Goal: Task Accomplishment & Management: Manage account settings

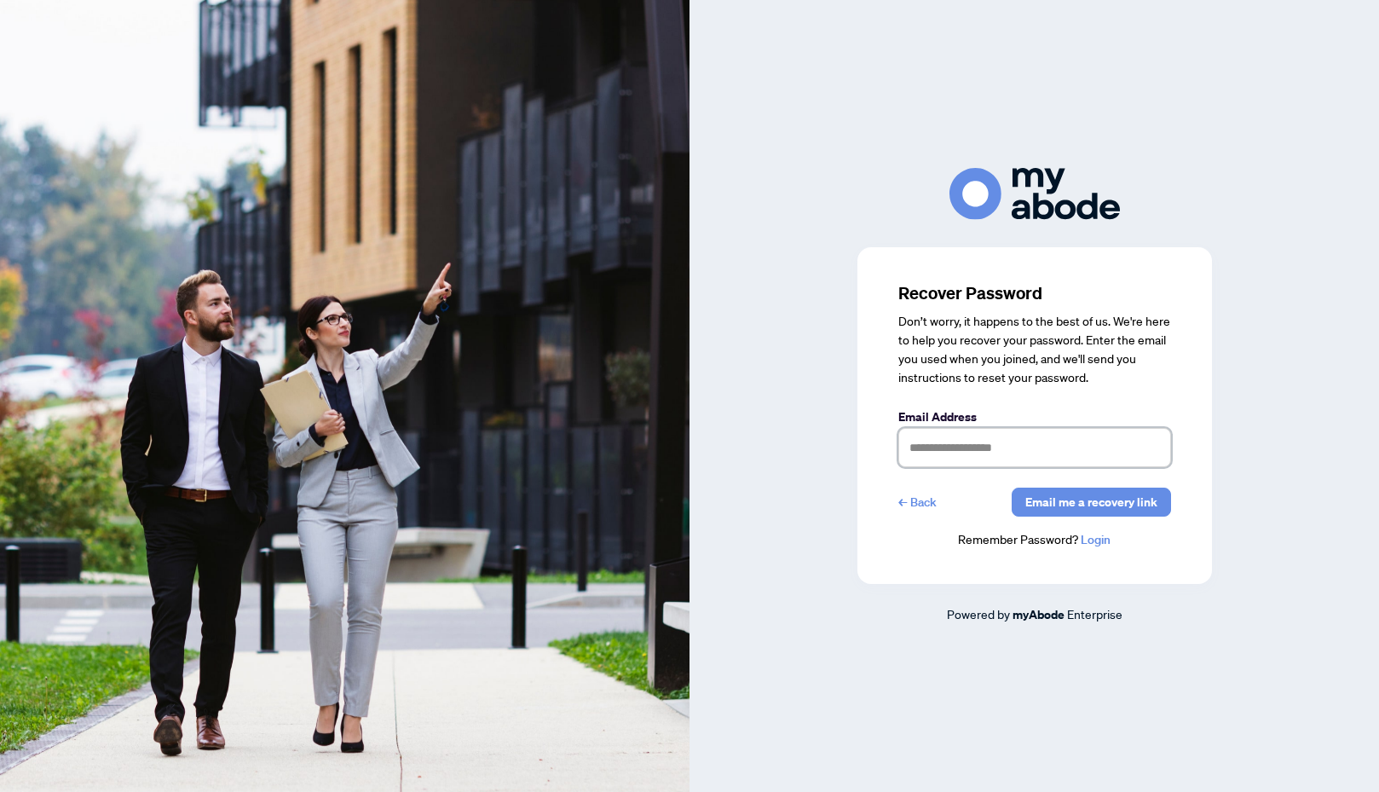
click at [1019, 441] on input "text" at bounding box center [1035, 447] width 273 height 39
type input "**********"
click at [1089, 541] on link "Login" at bounding box center [1096, 539] width 30 height 15
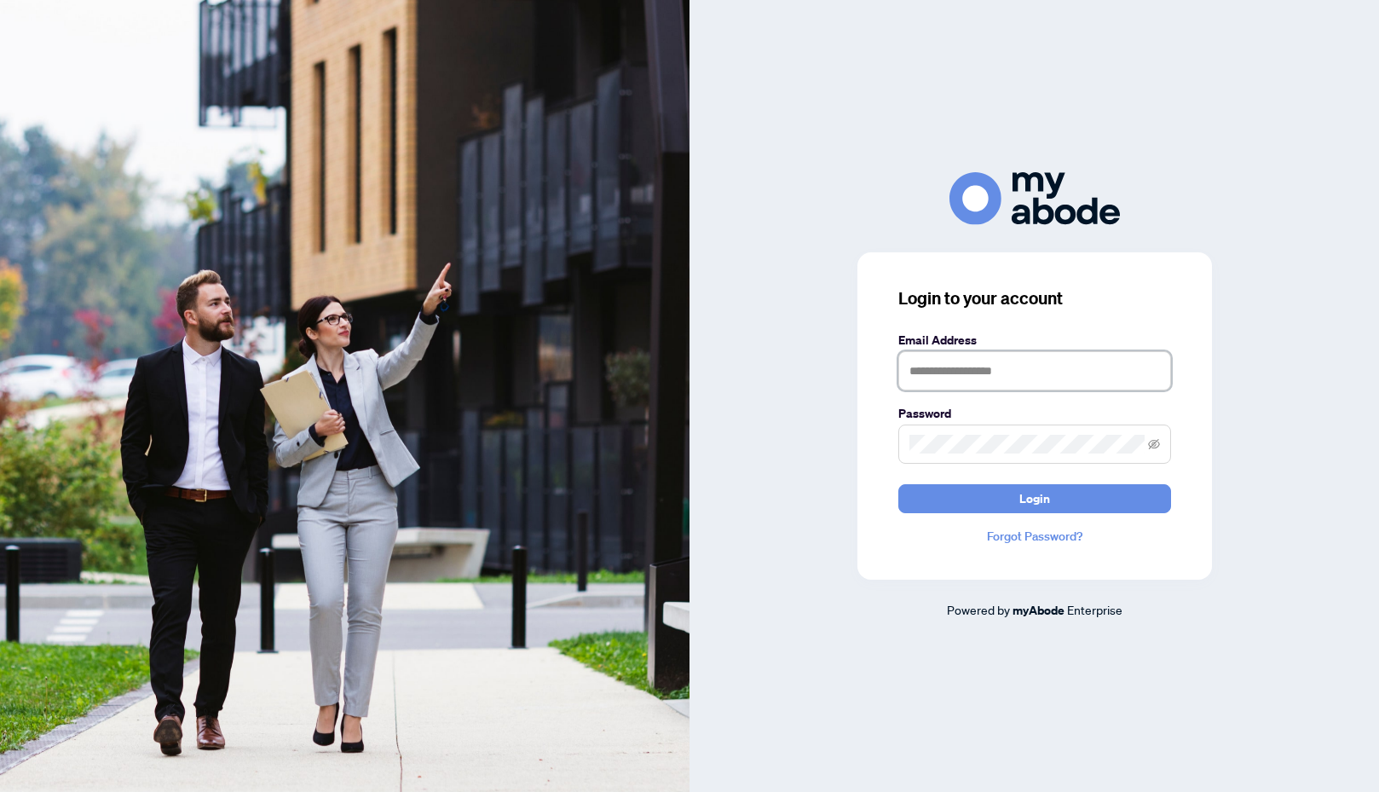
type input "**********"
click at [1154, 442] on icon "eye-invisible" at bounding box center [1154, 444] width 12 height 12
click at [1038, 502] on span "Login" at bounding box center [1035, 498] width 31 height 27
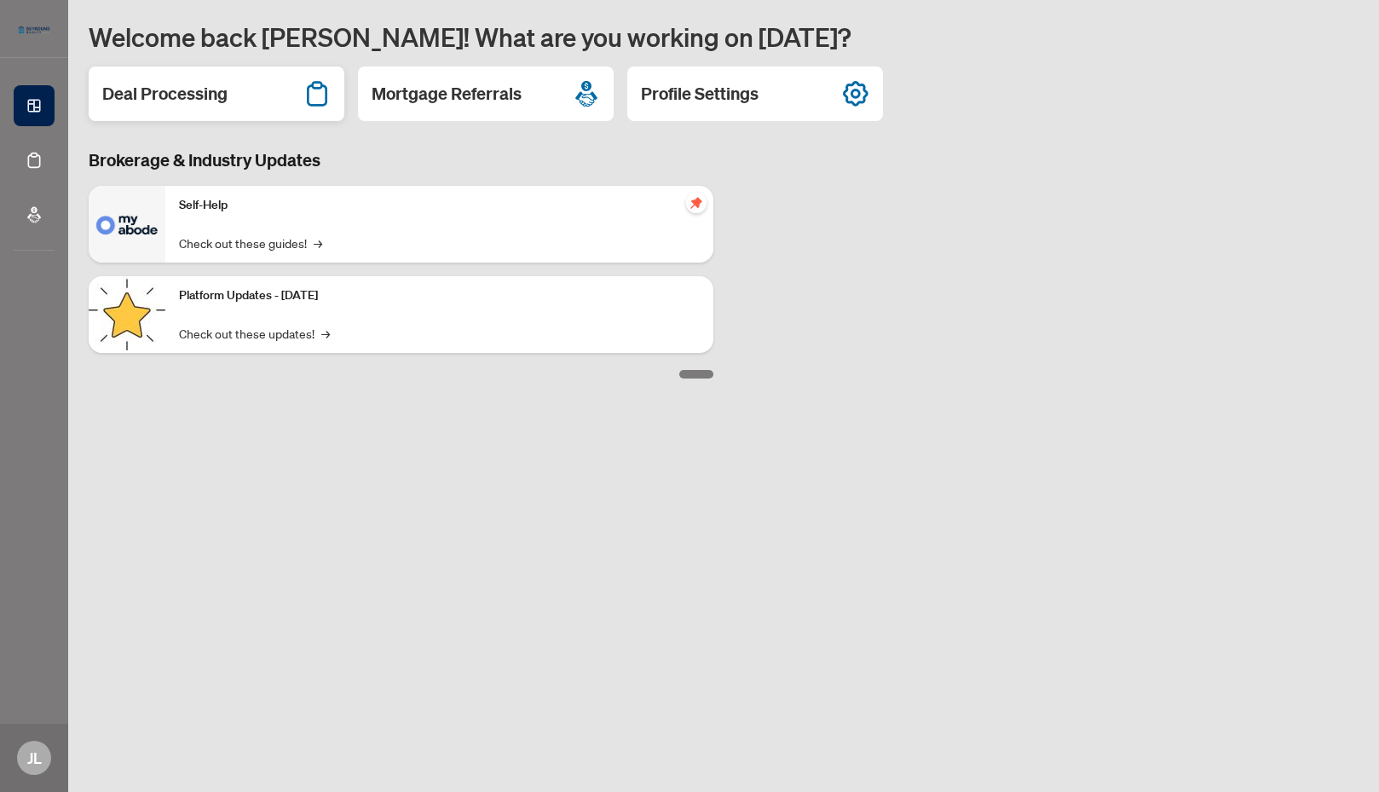
click at [202, 98] on h2 "Deal Processing" at bounding box center [164, 94] width 125 height 24
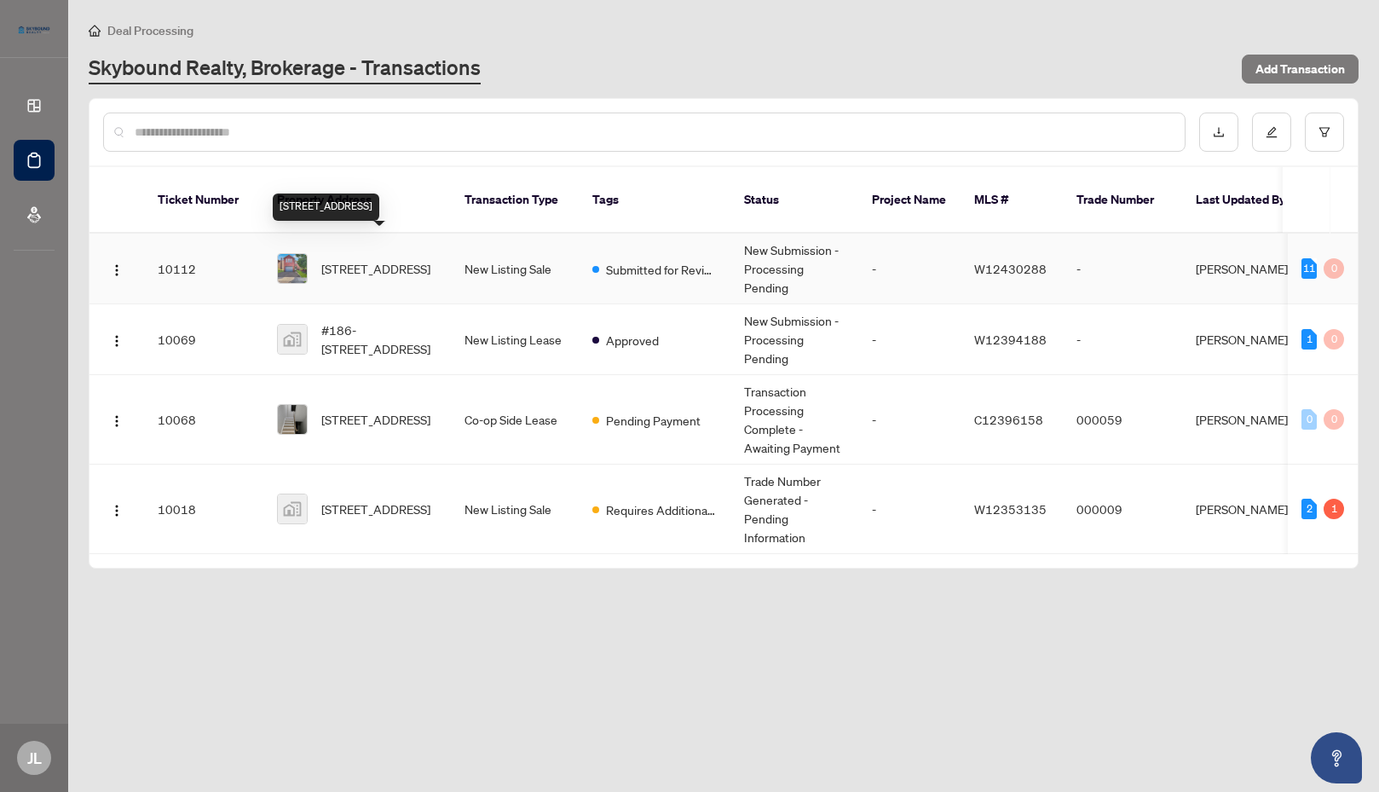
click at [377, 259] on span "[STREET_ADDRESS]" at bounding box center [375, 268] width 109 height 19
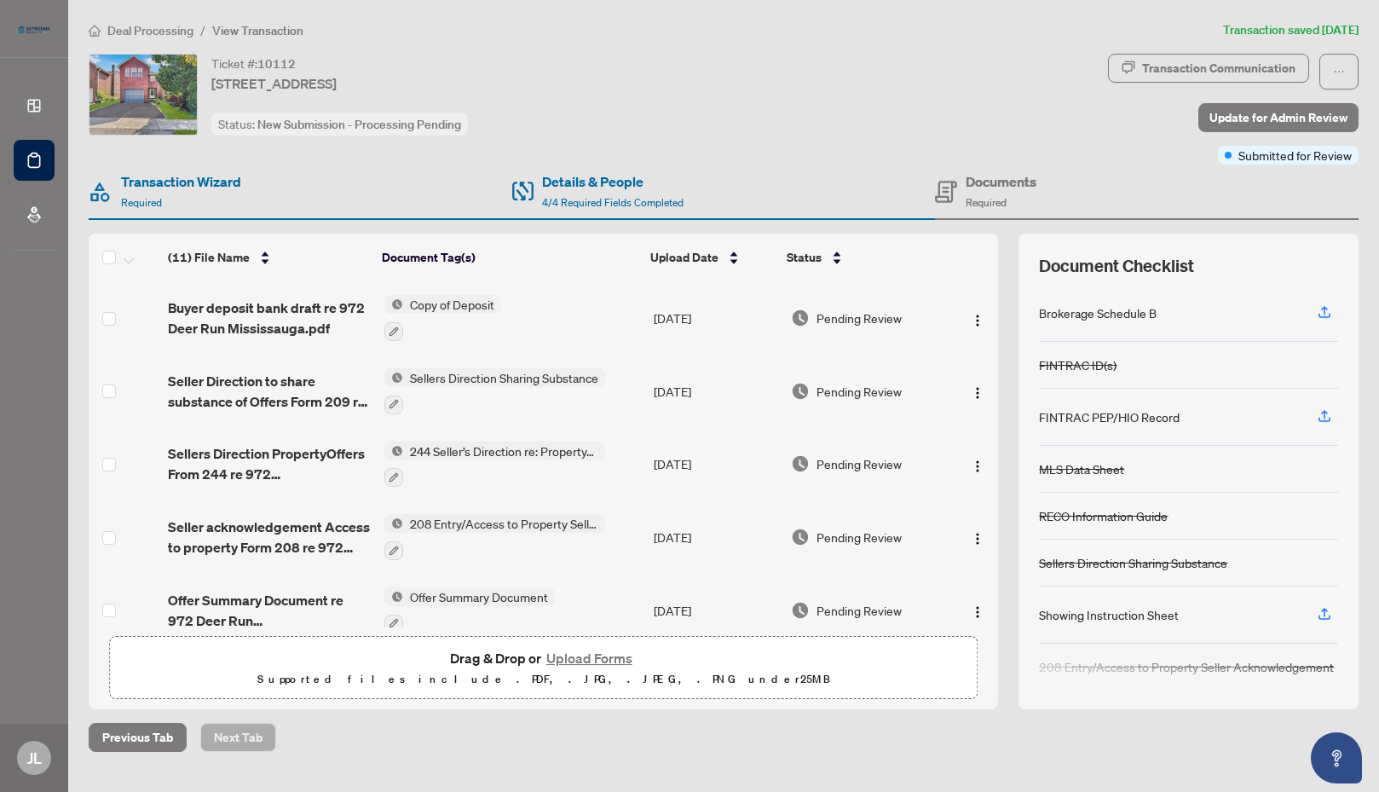
click at [579, 658] on button "Upload Forms" at bounding box center [589, 658] width 96 height 22
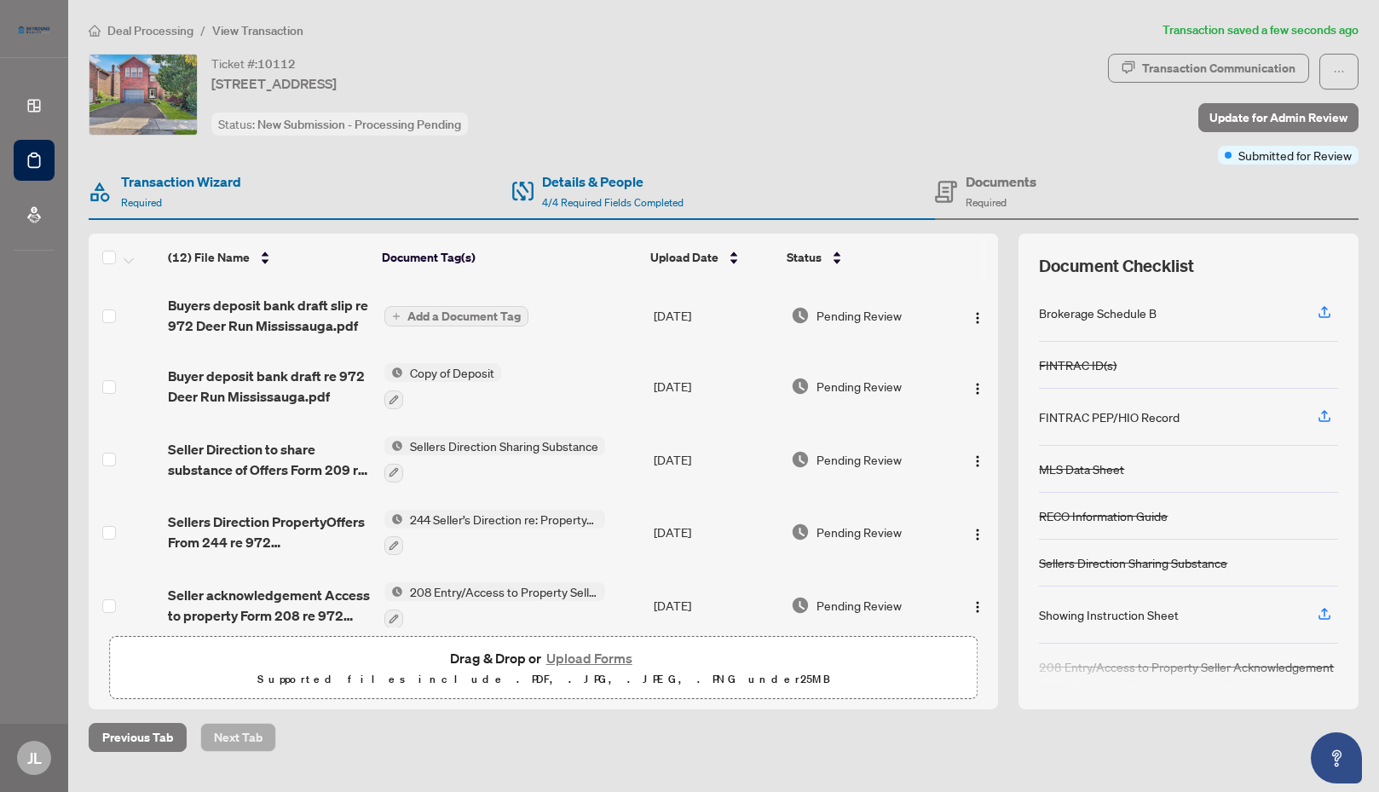
click at [466, 318] on span "Add a Document Tag" at bounding box center [464, 316] width 113 height 12
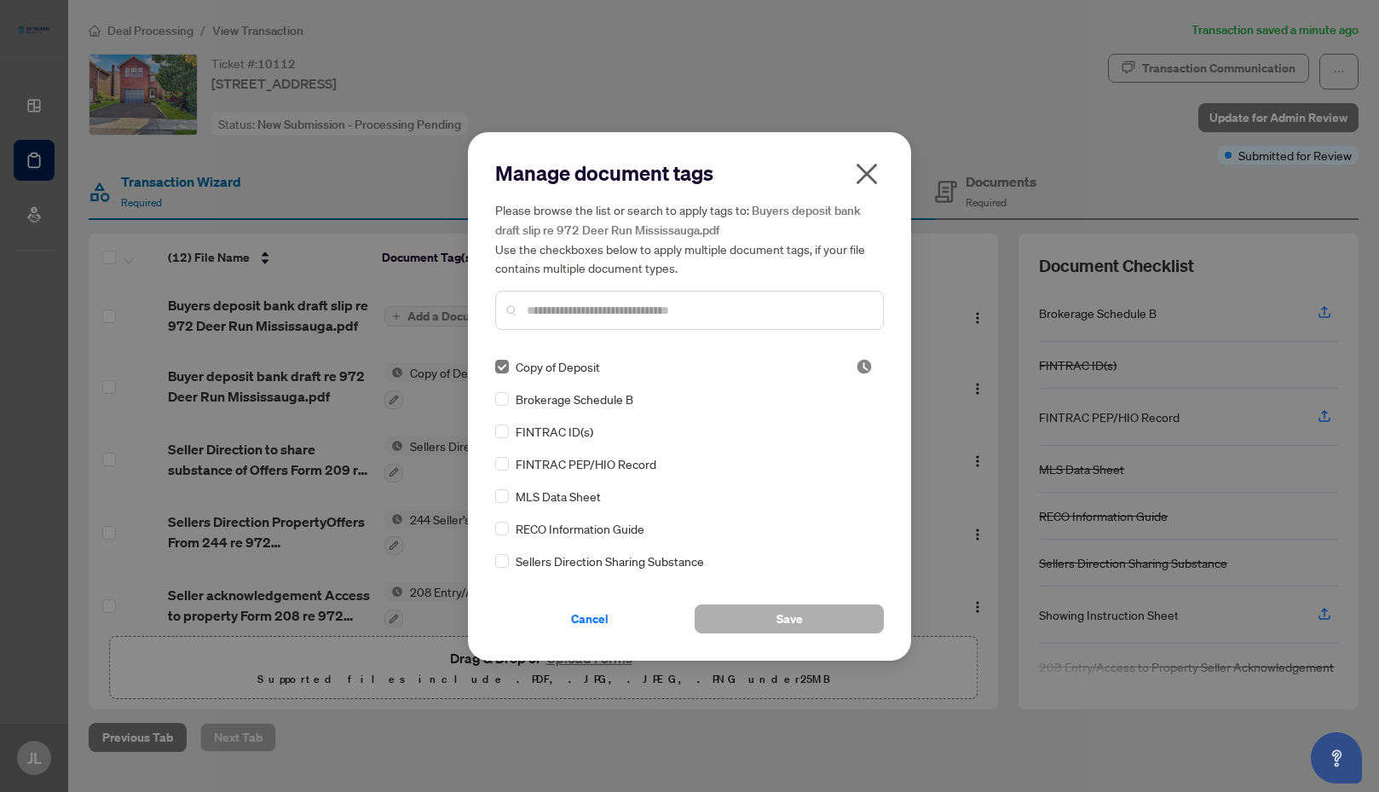
click at [790, 621] on span "Save" at bounding box center [790, 618] width 26 height 27
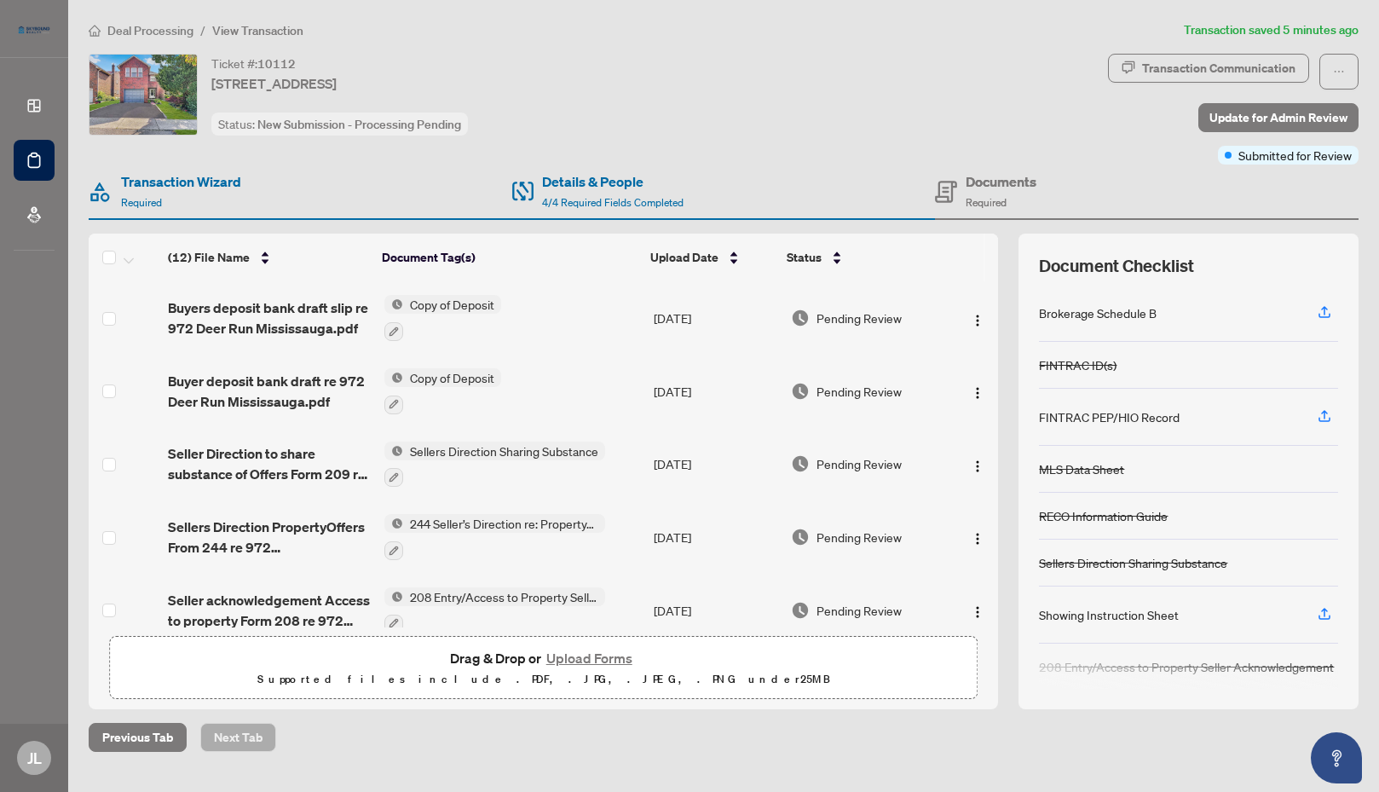
click at [587, 662] on button "Upload Forms" at bounding box center [589, 658] width 96 height 22
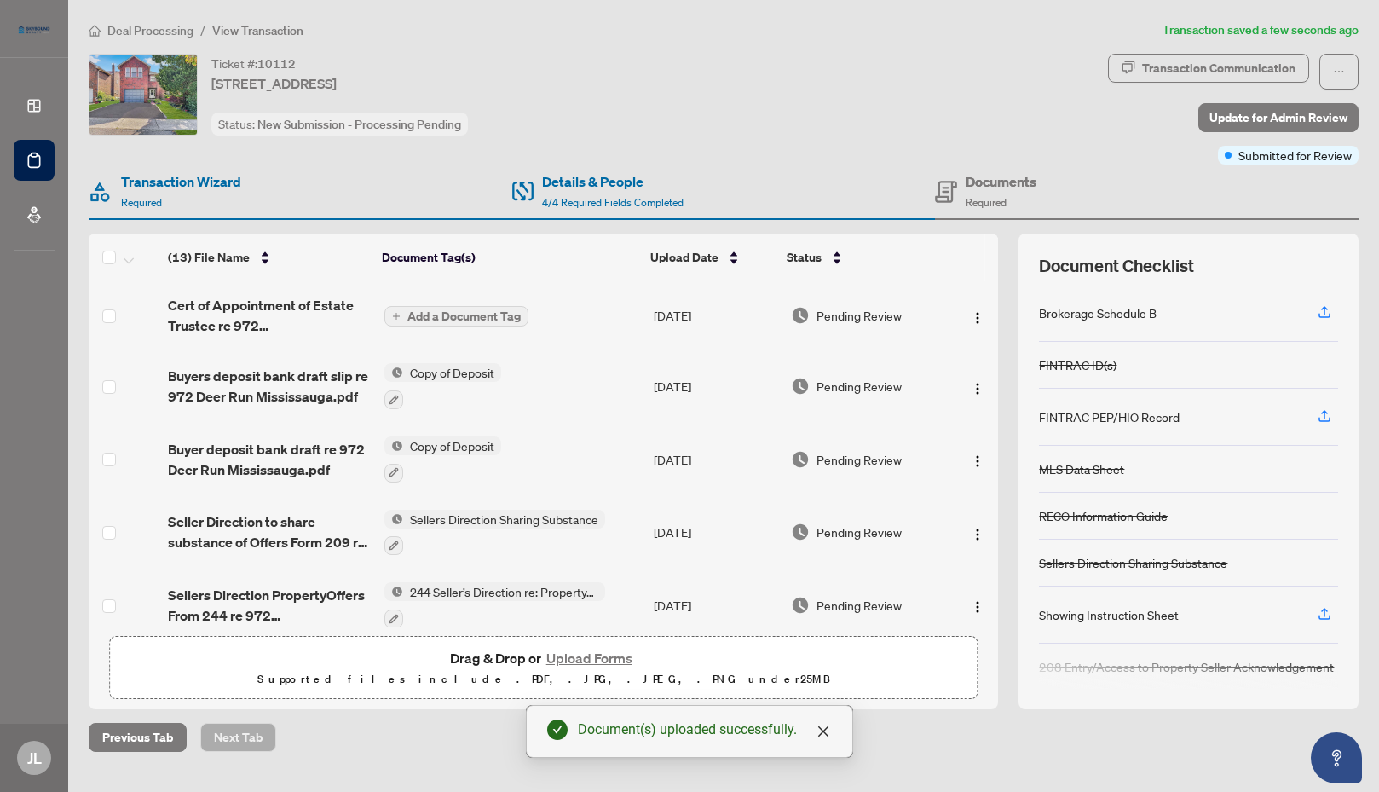
click at [461, 318] on span "Add a Document Tag" at bounding box center [464, 316] width 113 height 12
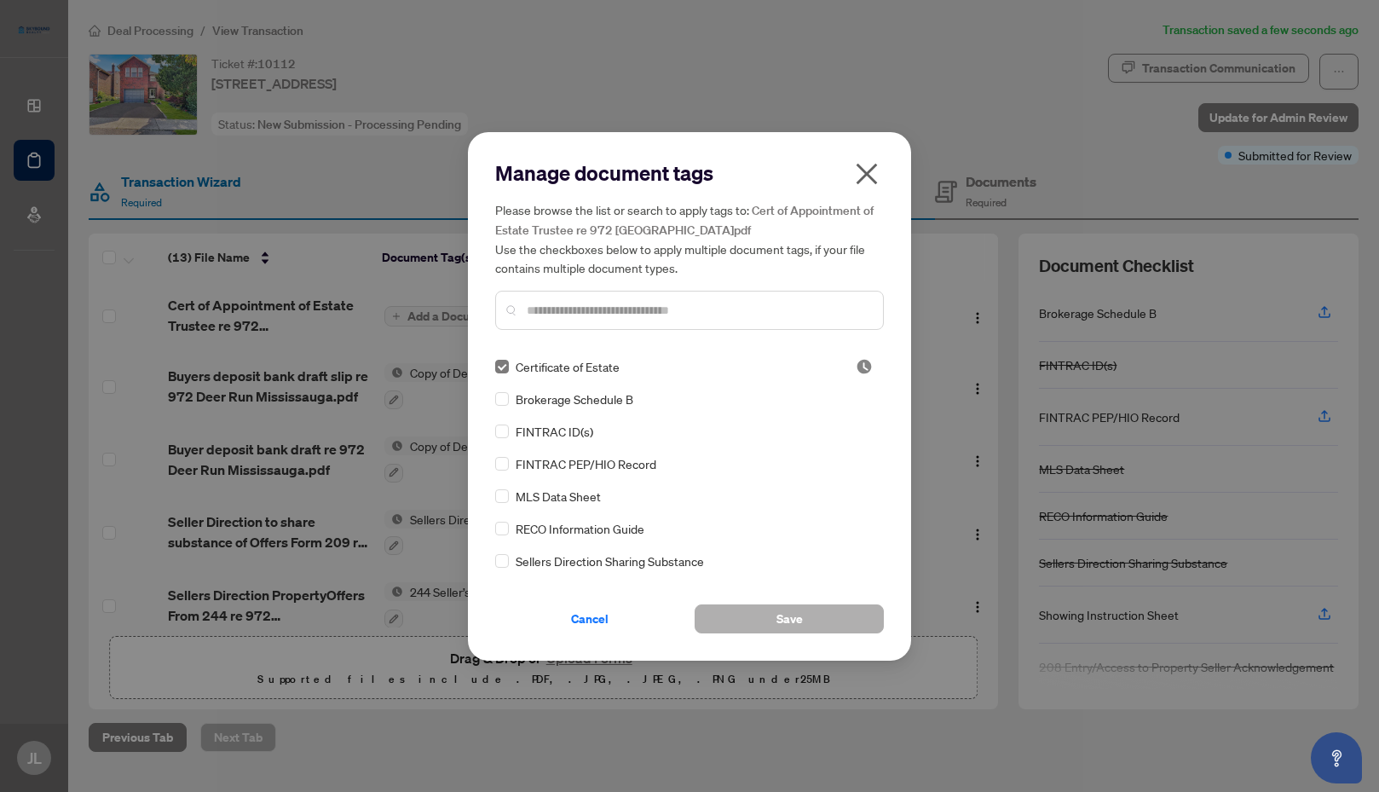
click at [790, 623] on span "Save" at bounding box center [790, 618] width 26 height 27
